Goal: Complete application form: Complete application form

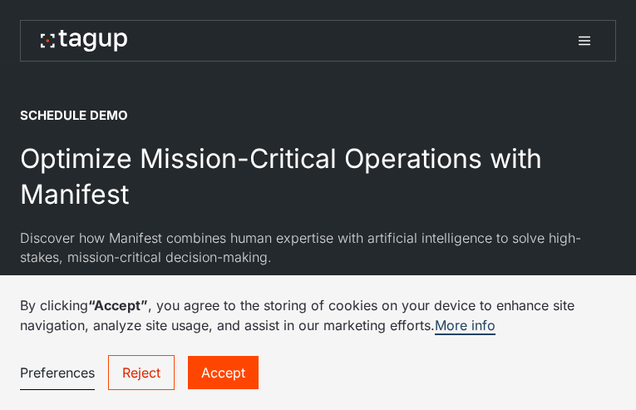
select select "Request Demo Form"
type input "**********"
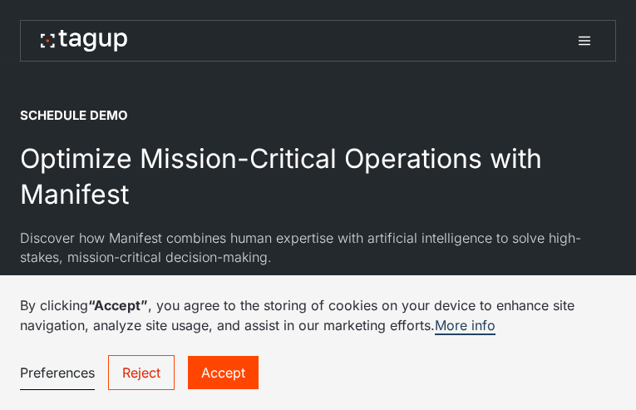
select select "*******"
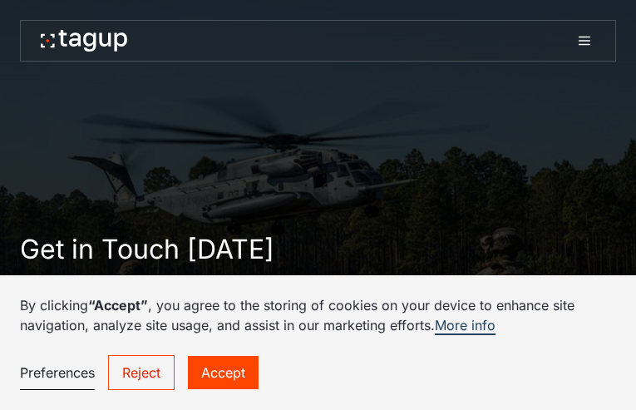
type input "**********"
